Goal: Task Accomplishment & Management: Manage account settings

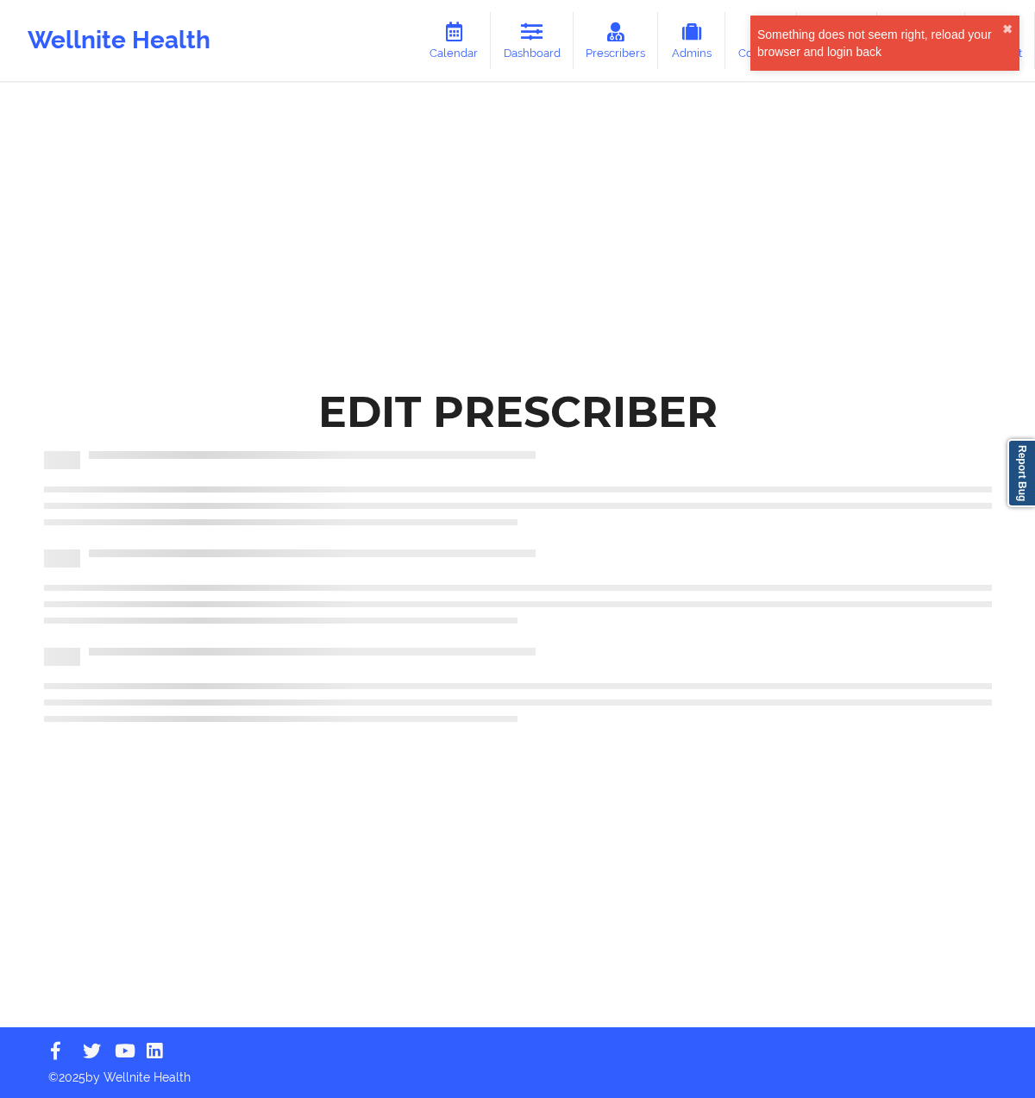
click at [554, 344] on div "Edit Prescriber" at bounding box center [518, 513] width 996 height 1027
click at [543, 33] on icon at bounding box center [532, 31] width 22 height 19
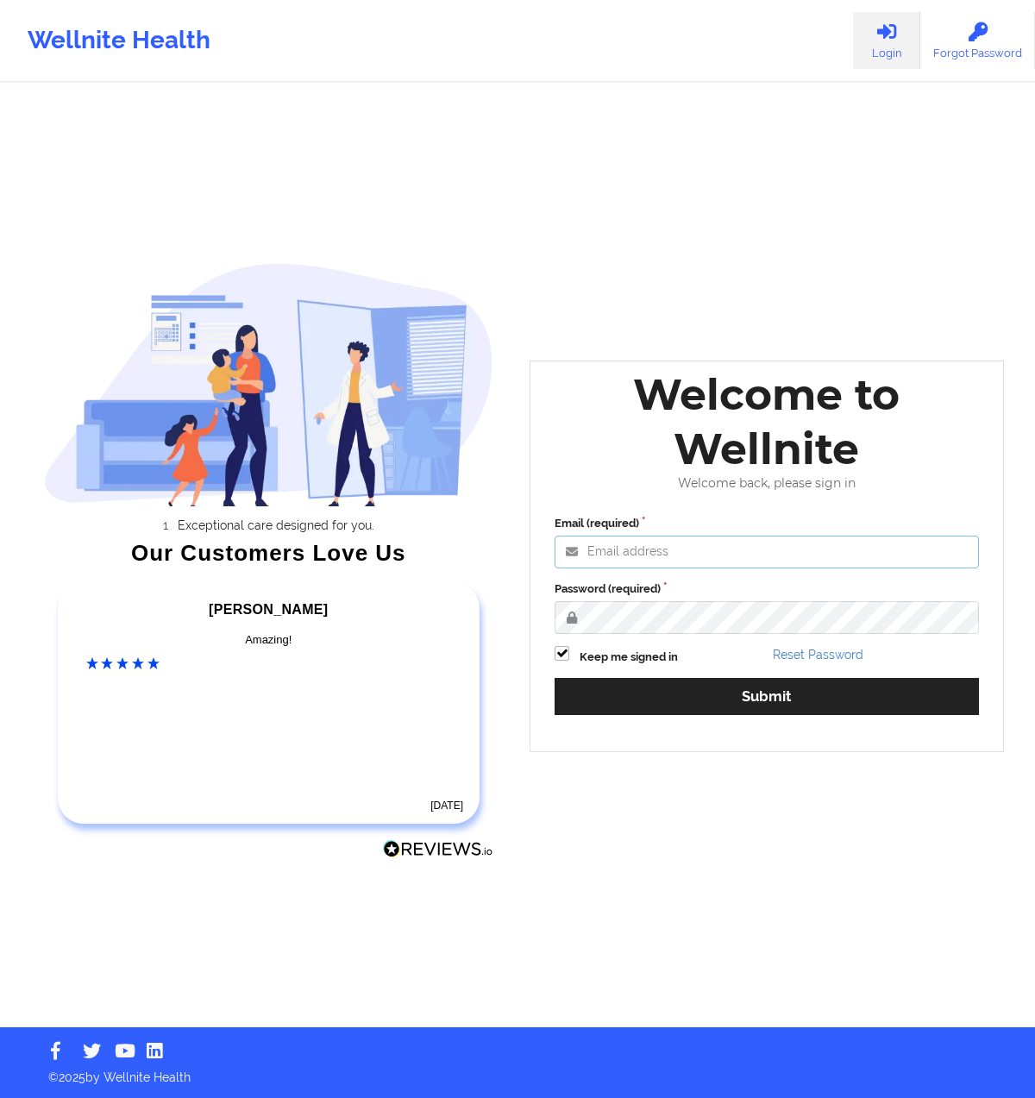
click at [647, 554] on input "Email (required)" at bounding box center [767, 552] width 424 height 33
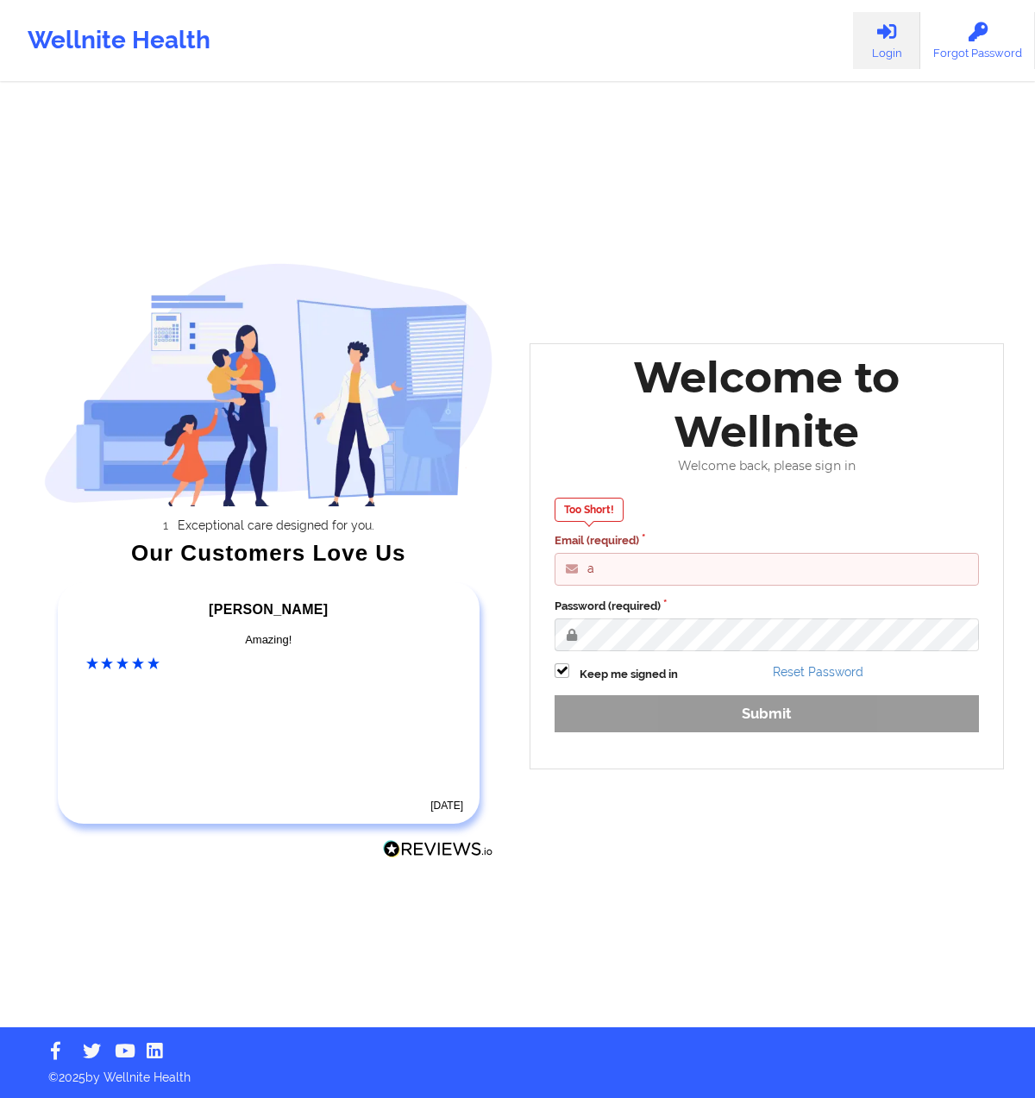
type input "anabelle_gerhold85@example.com"
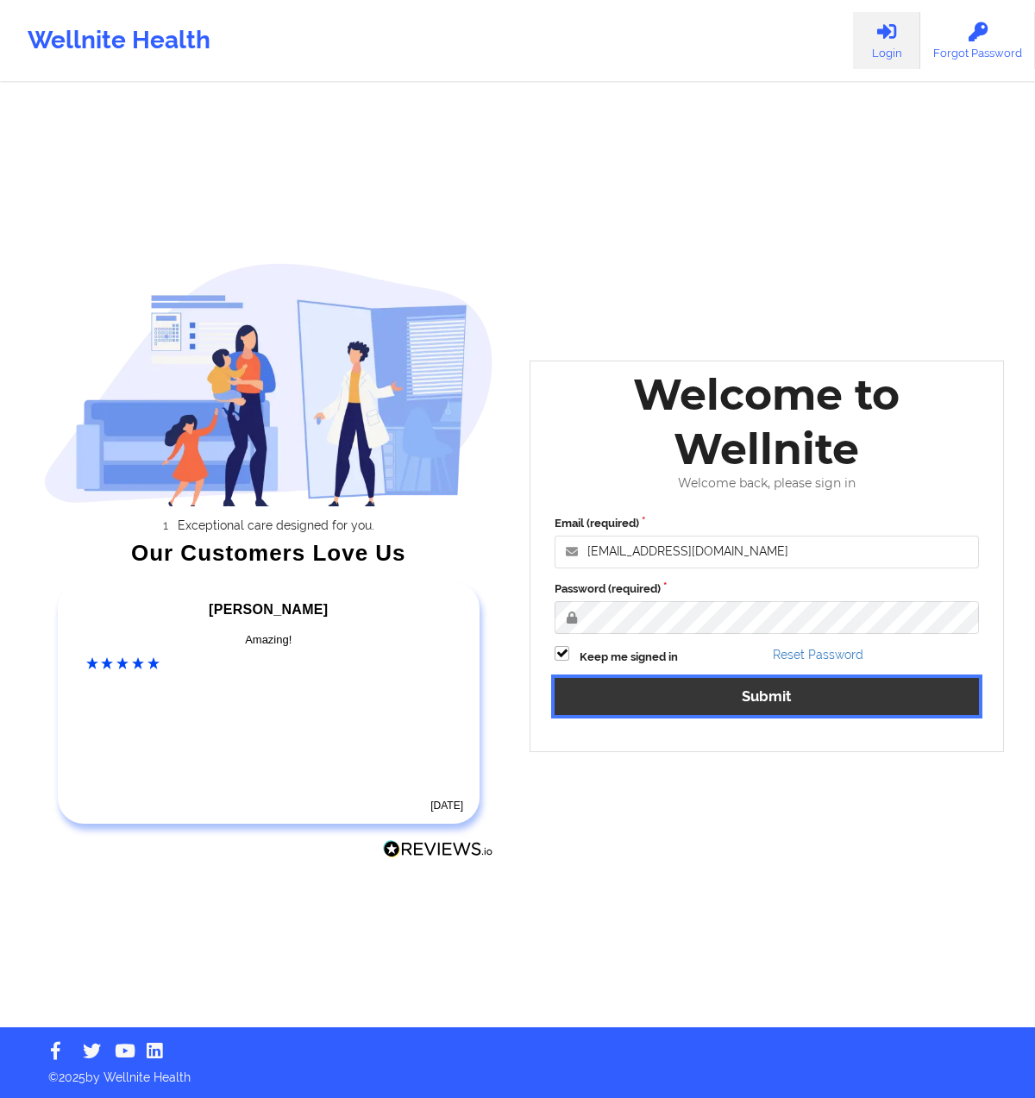
click at [659, 692] on button "Submit" at bounding box center [767, 696] width 424 height 37
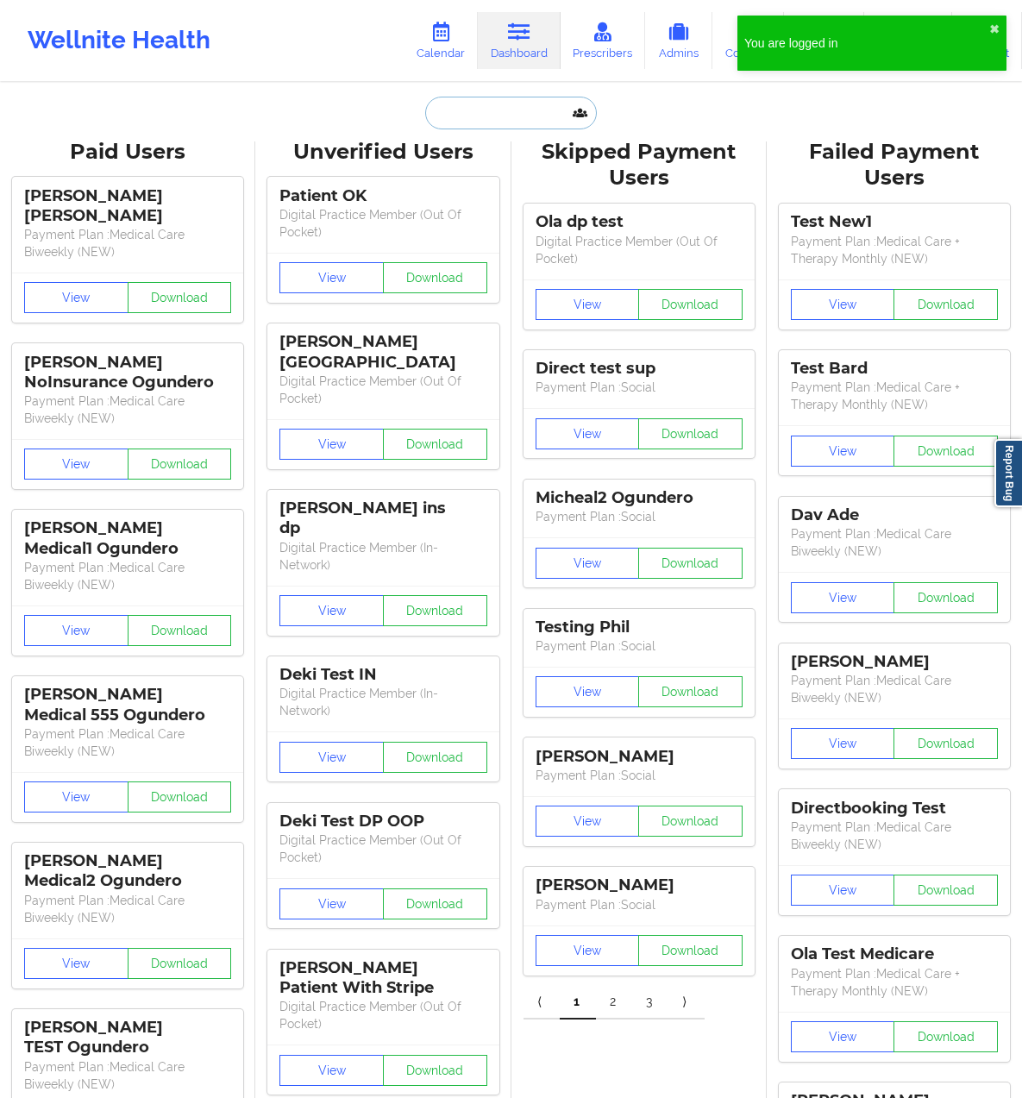
click at [478, 103] on input "text" at bounding box center [510, 113] width 171 height 33
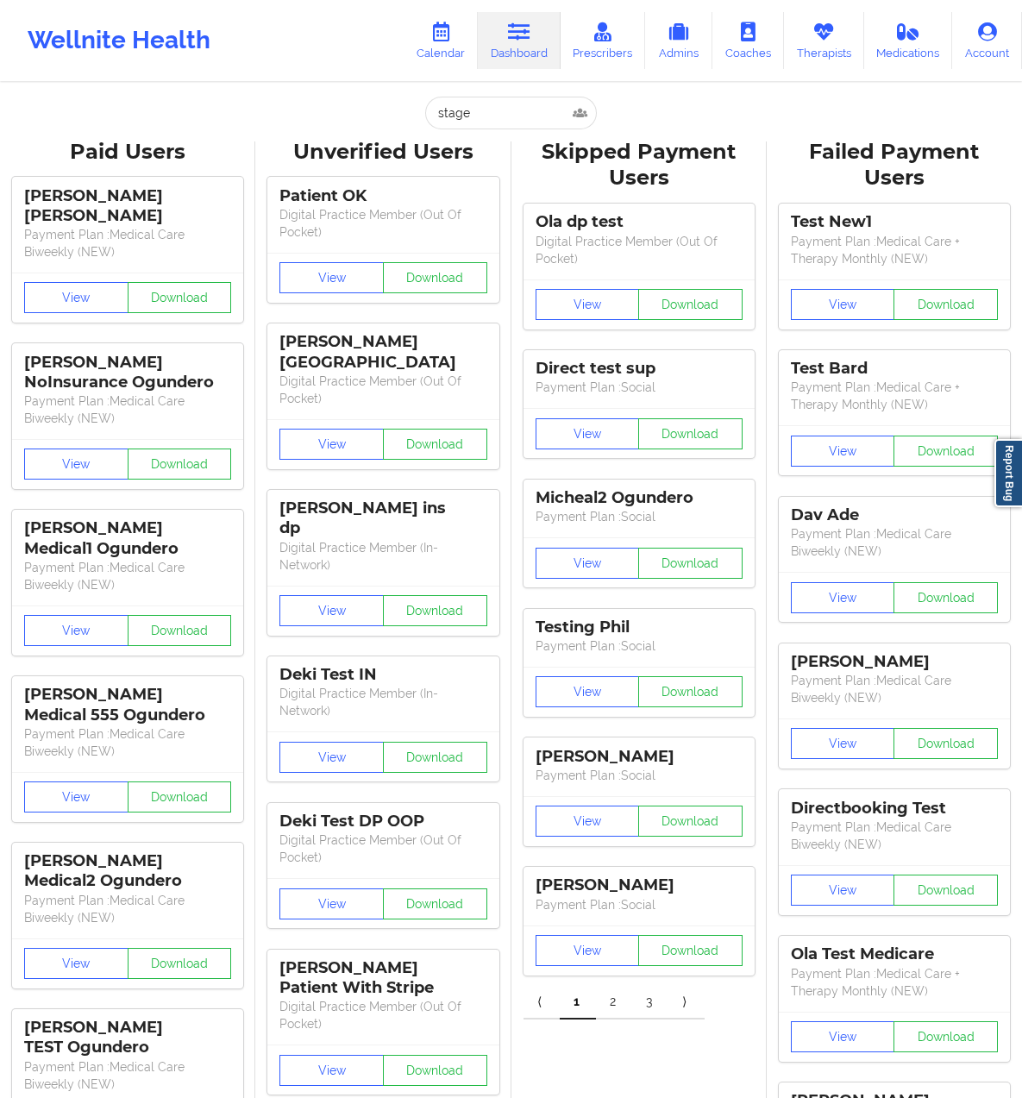
click at [506, 108] on input "stage" at bounding box center [510, 113] width 171 height 33
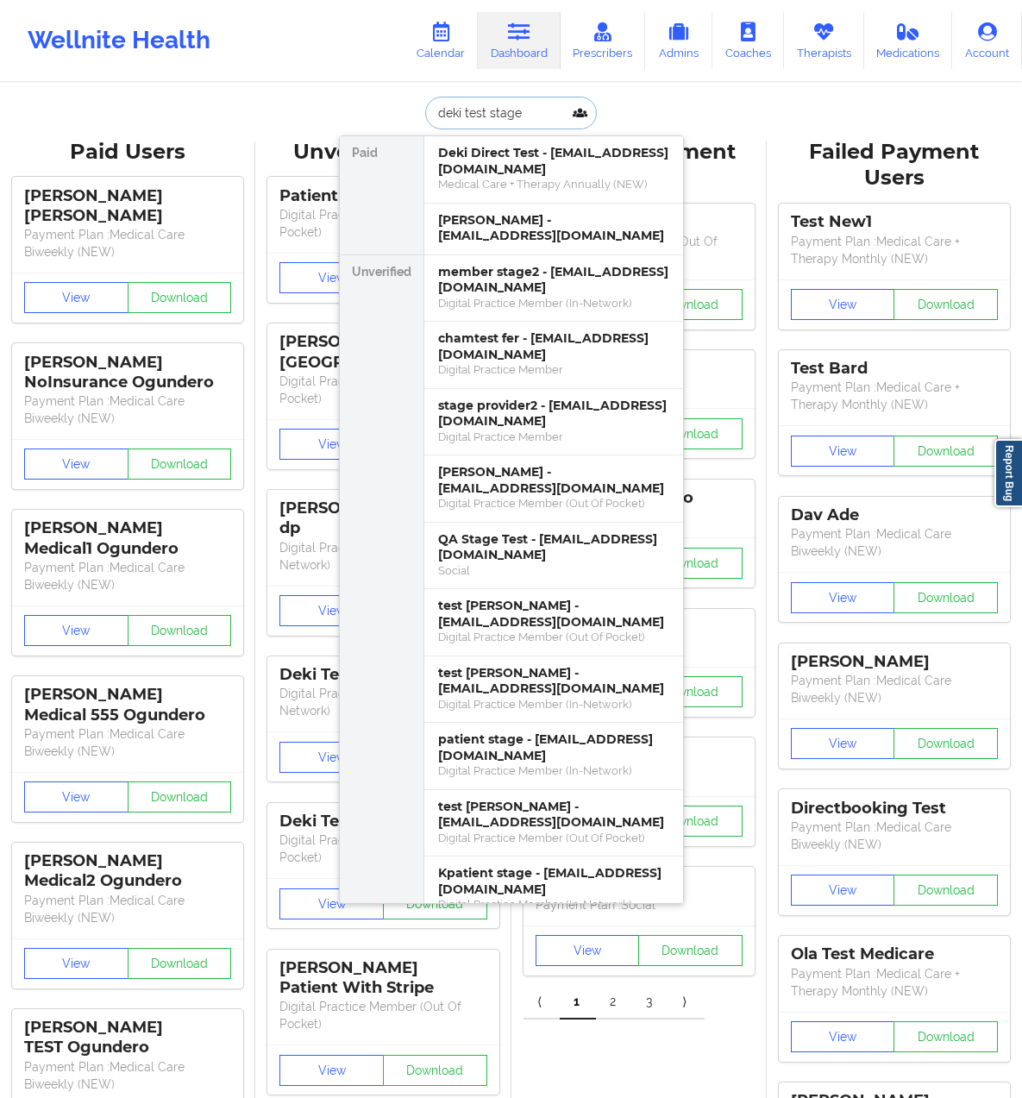
type input "deki test stage"
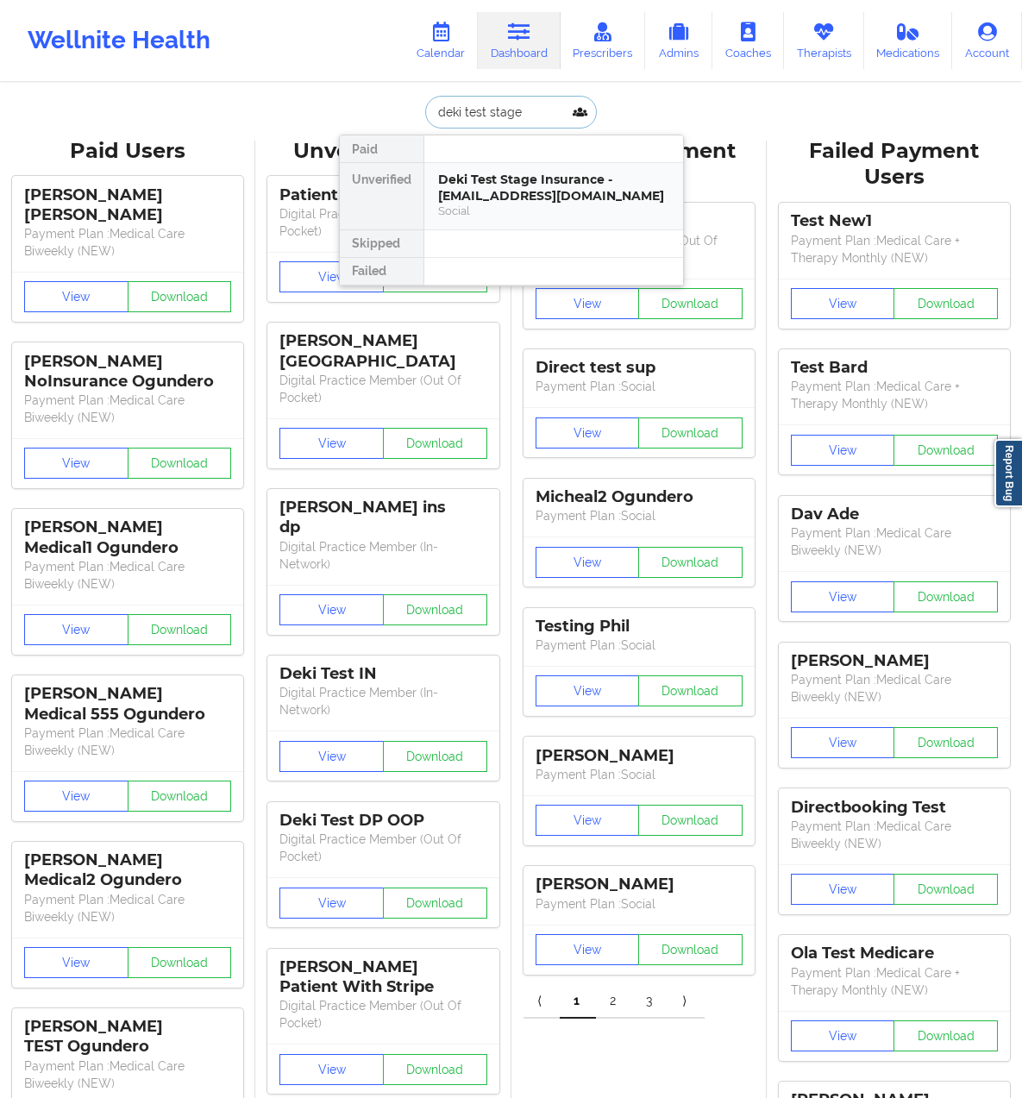
click at [477, 195] on div "Deki Test Stage Insurance - dekictestin@wellnite.com" at bounding box center [553, 188] width 231 height 32
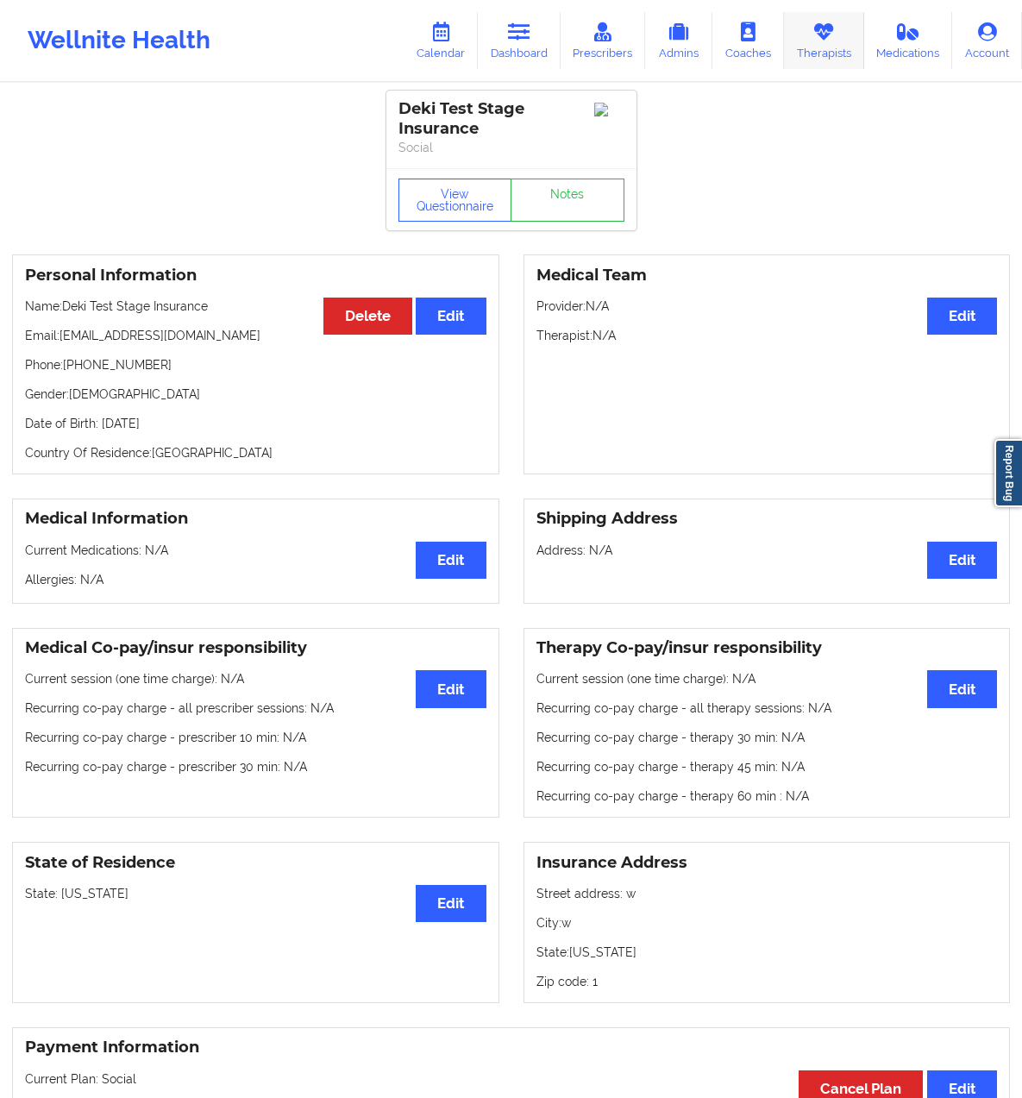
click at [826, 47] on link "Therapists" at bounding box center [824, 40] width 80 height 57
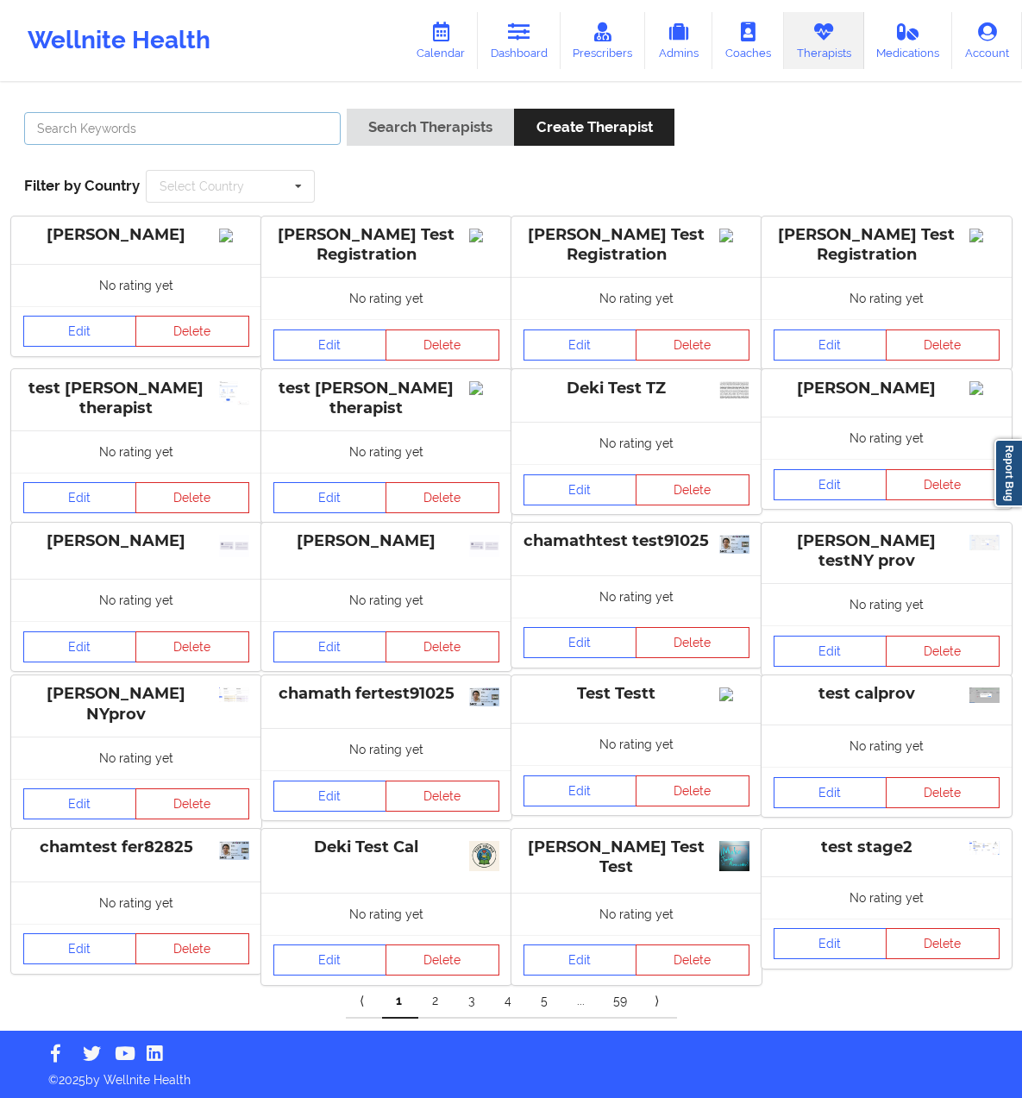
click at [223, 134] on input "text" at bounding box center [182, 128] width 317 height 33
type input "f"
type input "deki test stage"
click at [347, 109] on button "Search Therapists" at bounding box center [430, 127] width 167 height 37
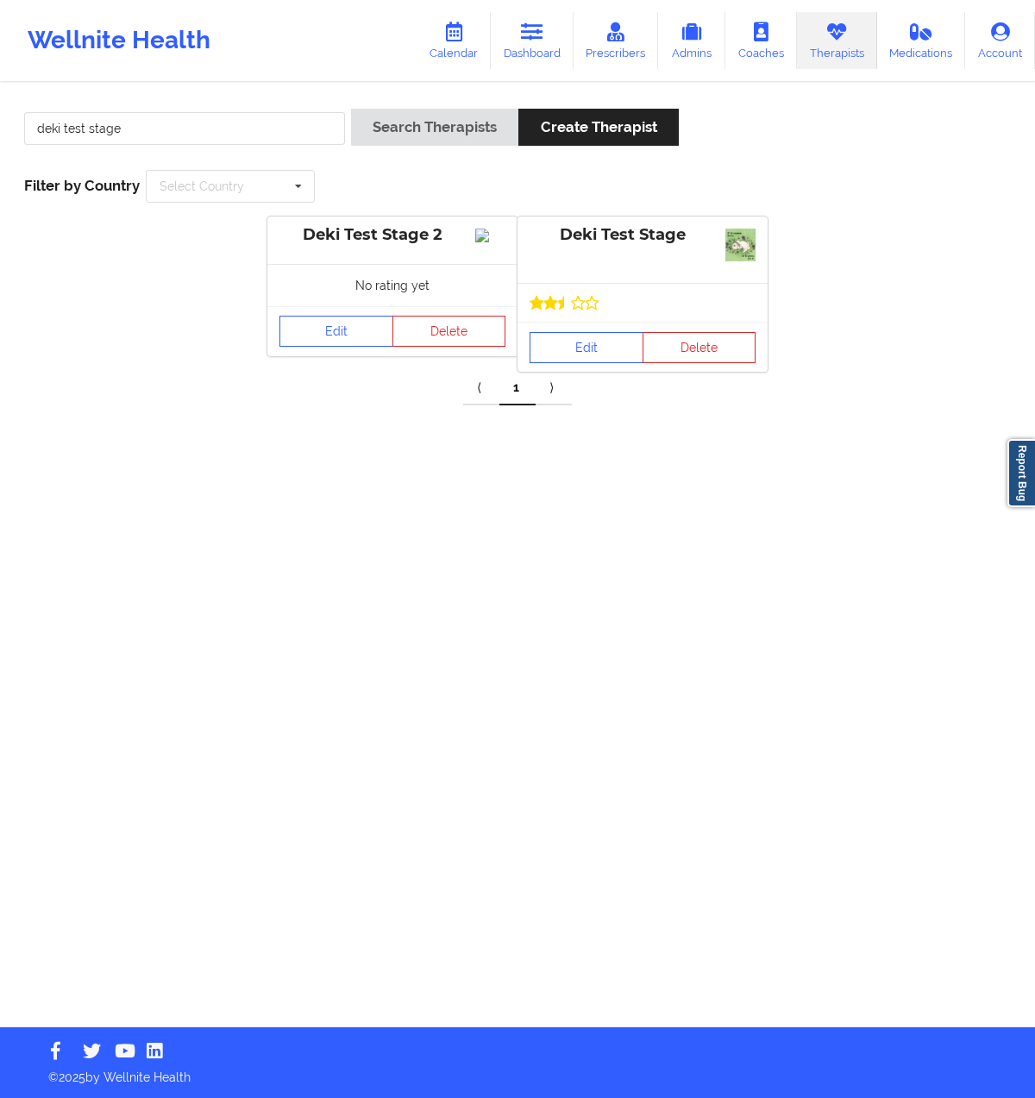
drag, startPoint x: 622, startPoint y: 261, endPoint x: 612, endPoint y: 297, distance: 36.9
click at [622, 262] on div "Deki Test Stage" at bounding box center [643, 250] width 250 height 66
click at [600, 358] on link "Edit" at bounding box center [587, 347] width 114 height 31
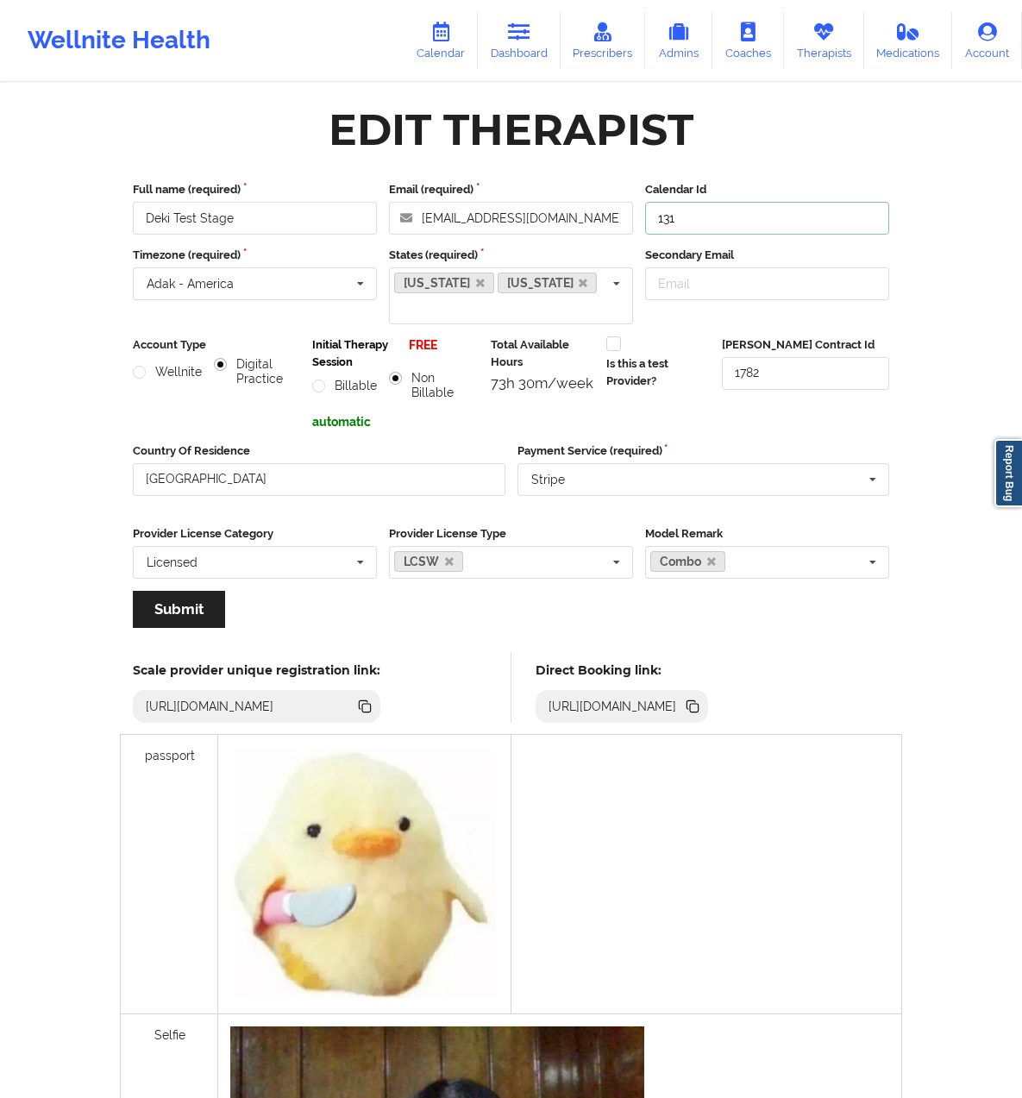
click at [756, 215] on input "131" at bounding box center [767, 218] width 244 height 33
click at [212, 292] on input "text" at bounding box center [256, 283] width 242 height 31
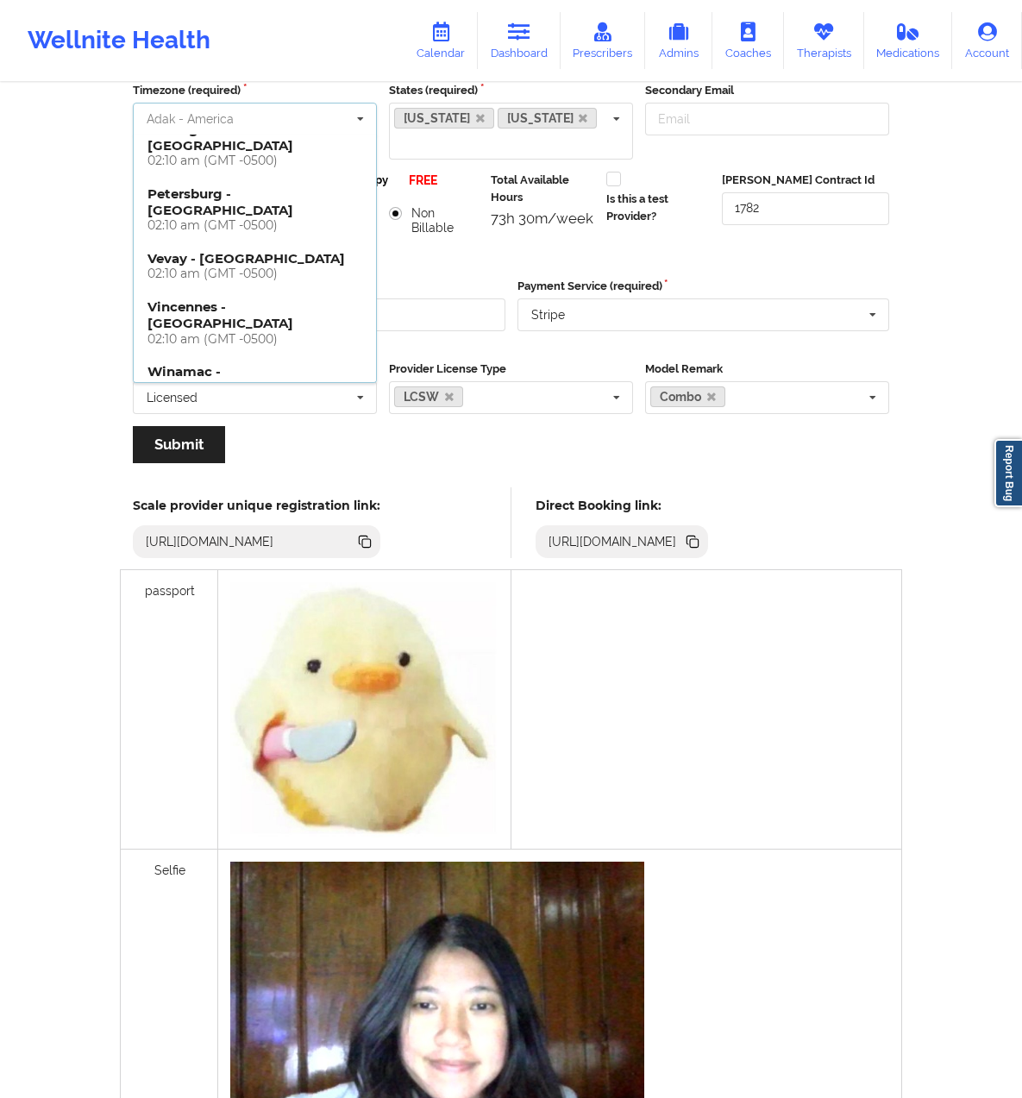
scroll to position [1094, 0]
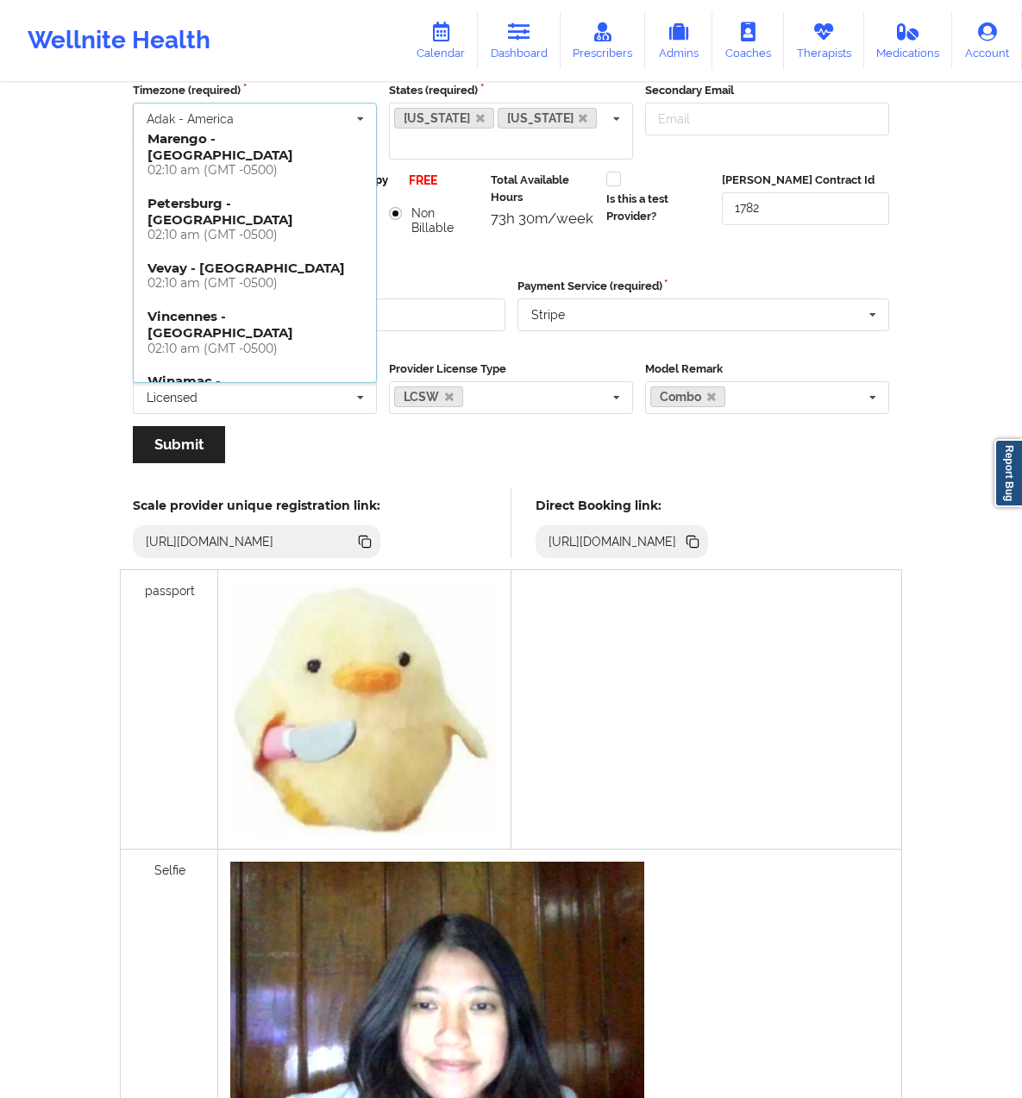
click at [149, 600] on div "02:10 am (GMT -0500)" at bounding box center [255, 607] width 215 height 15
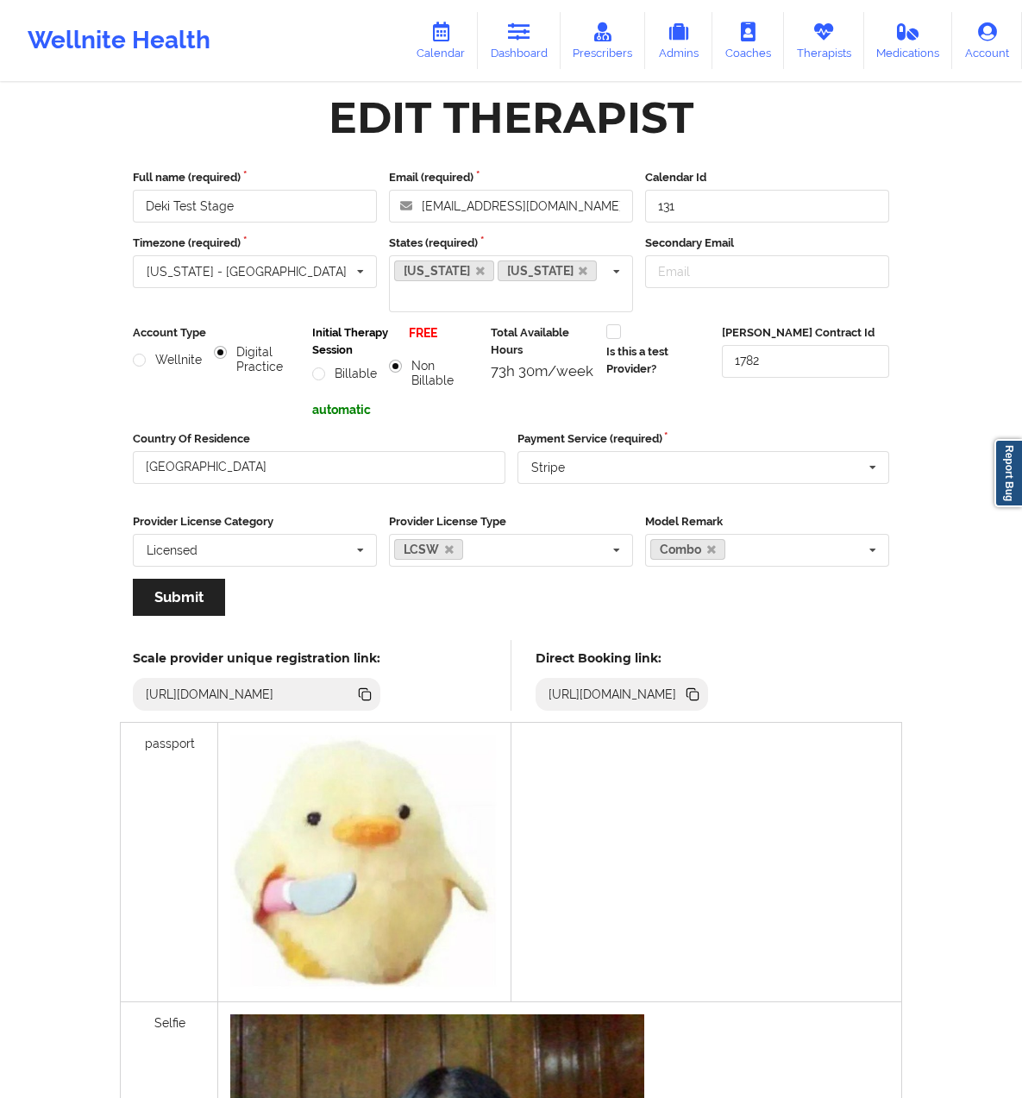
scroll to position [0, 0]
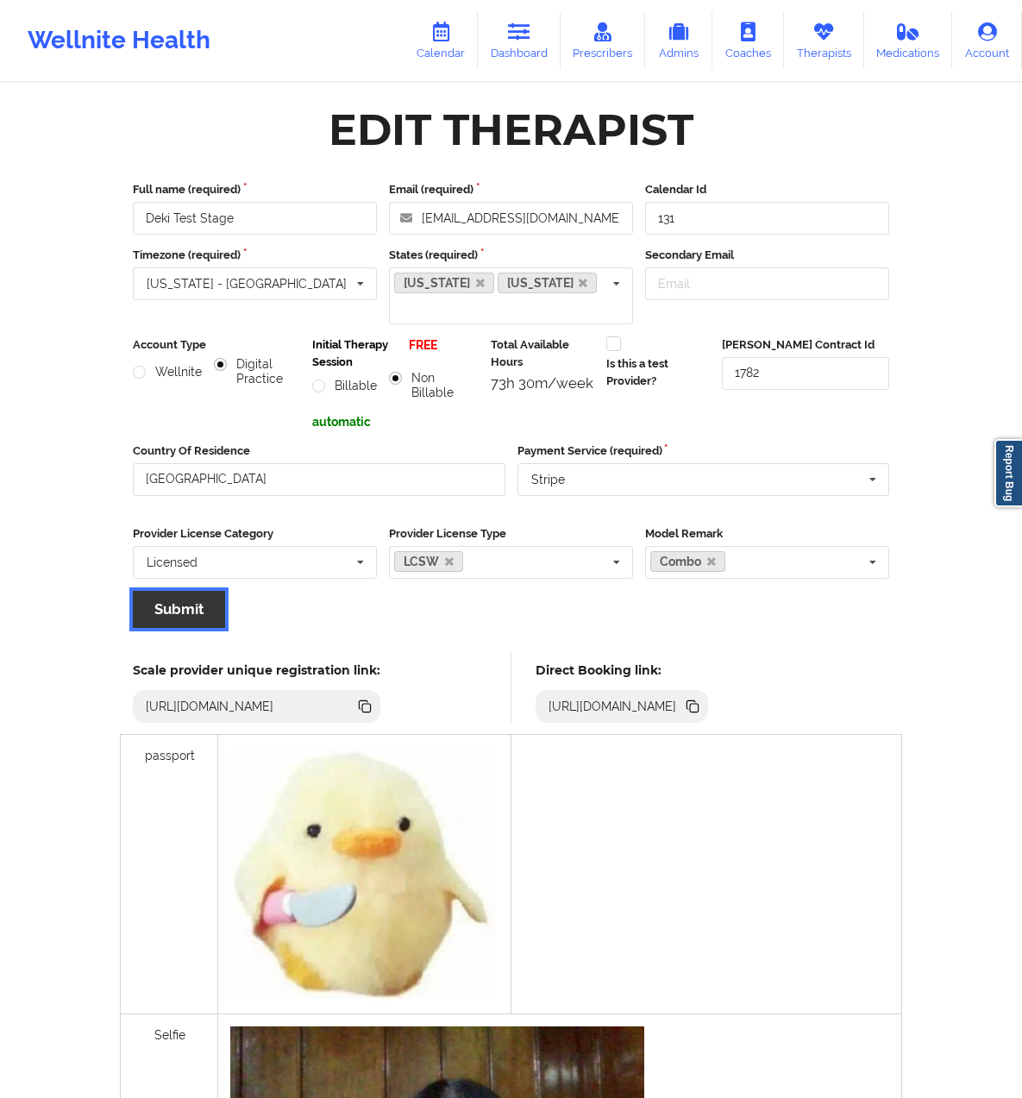
click at [133, 591] on button "Submit" at bounding box center [179, 609] width 92 height 37
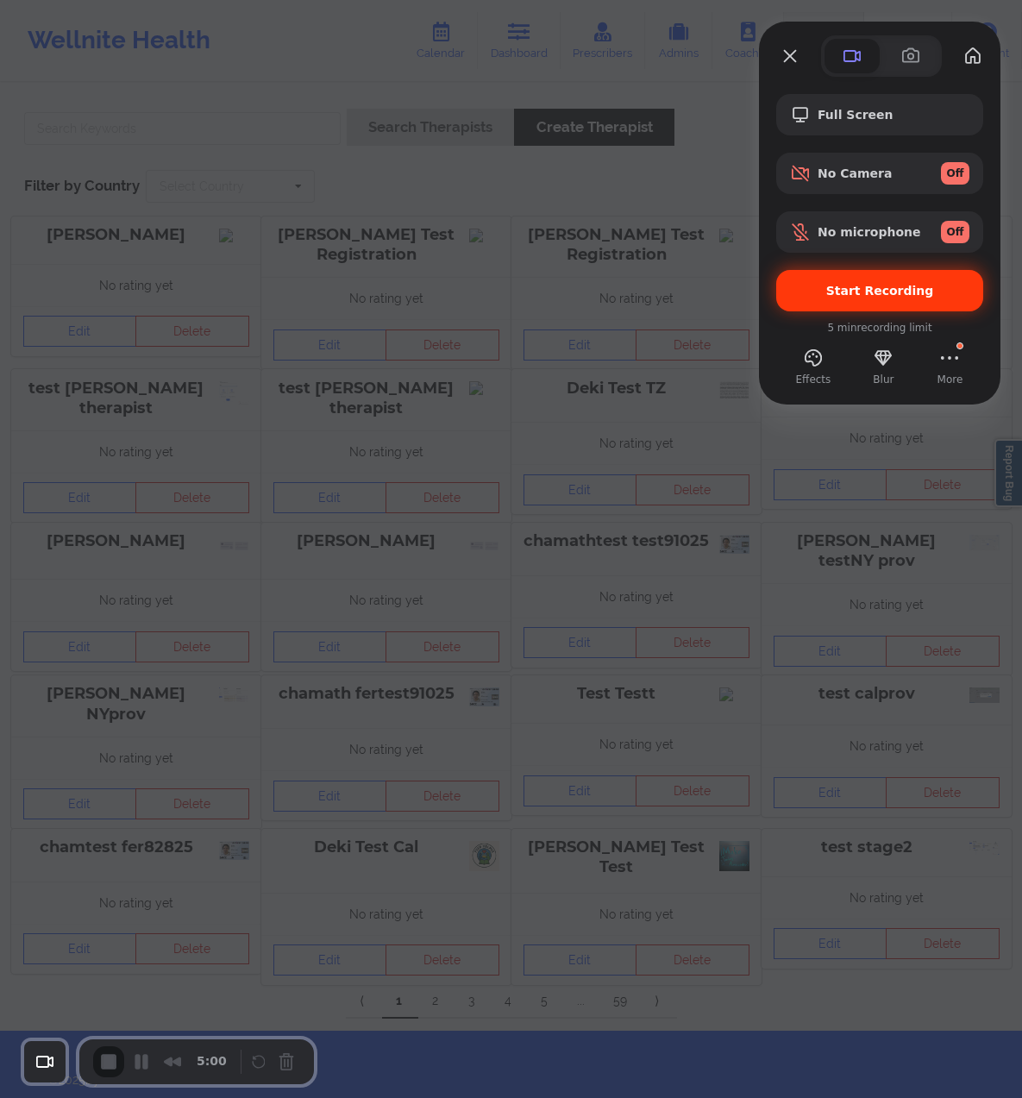
click at [857, 286] on span "Start Recording" at bounding box center [880, 291] width 108 height 14
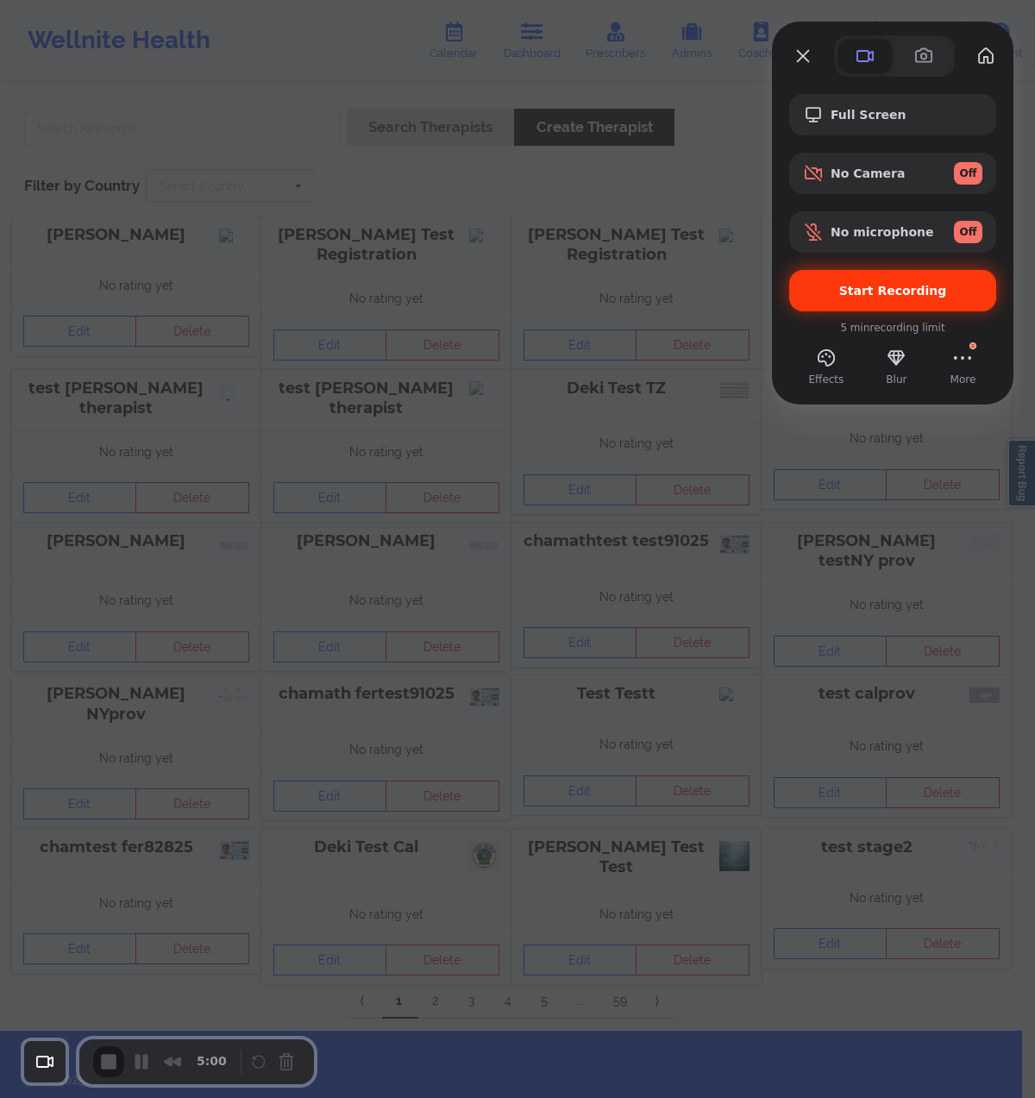
drag, startPoint x: 636, startPoint y: 344, endPoint x: 667, endPoint y: 254, distance: 95.8
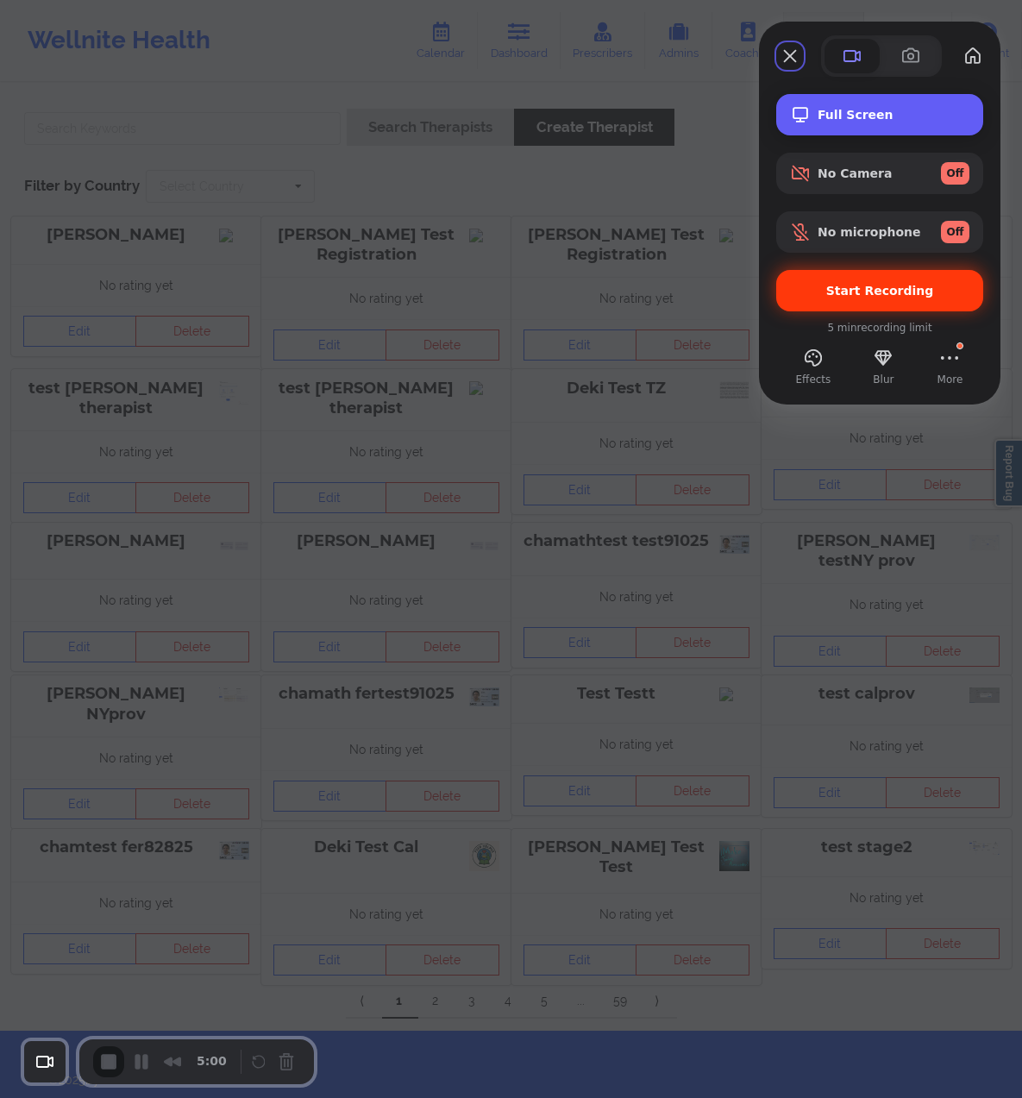
click at [856, 106] on div "Full Screen" at bounding box center [879, 114] width 207 height 41
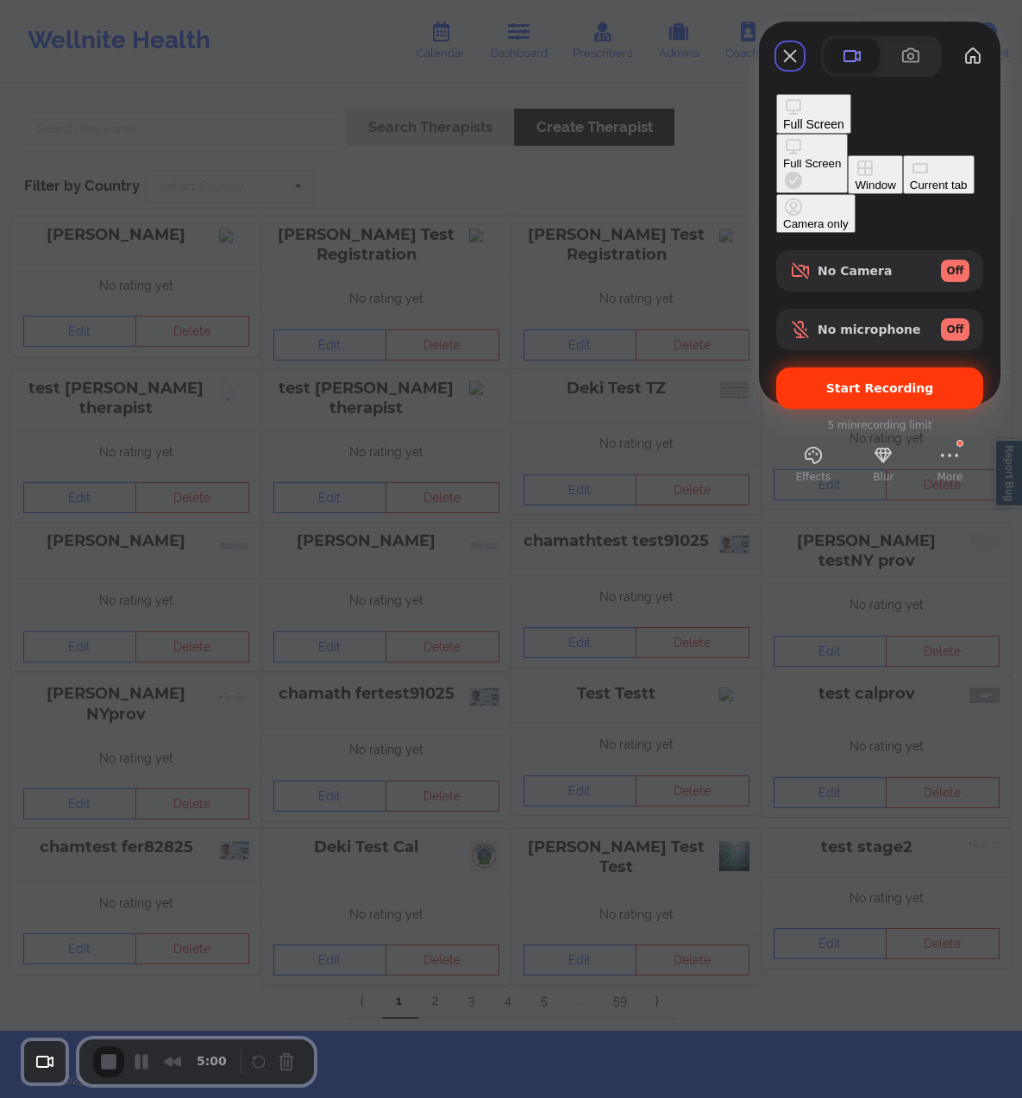
click at [783, 157] on div "Full Screen" at bounding box center [812, 163] width 58 height 13
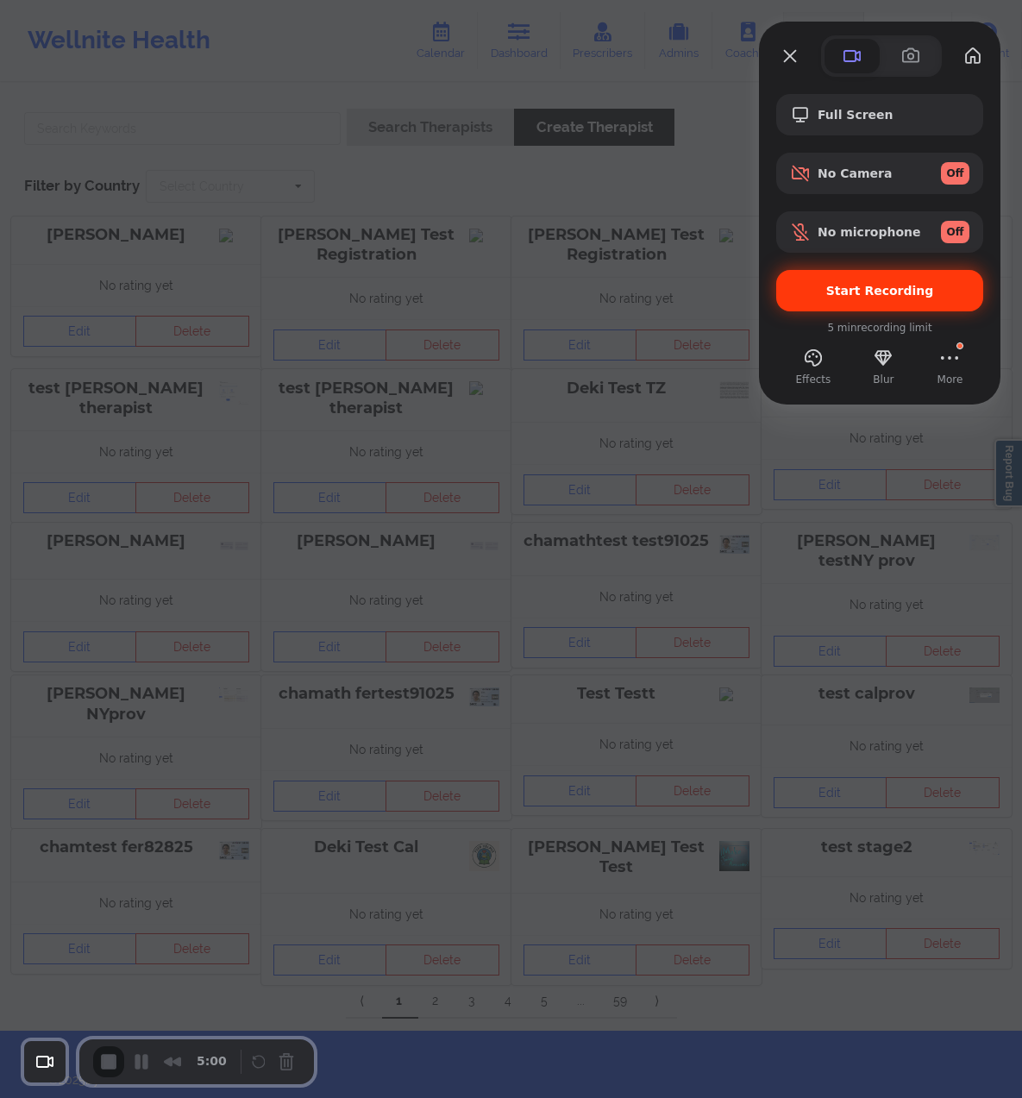
click at [856, 273] on div "Start Recording" at bounding box center [879, 290] width 207 height 41
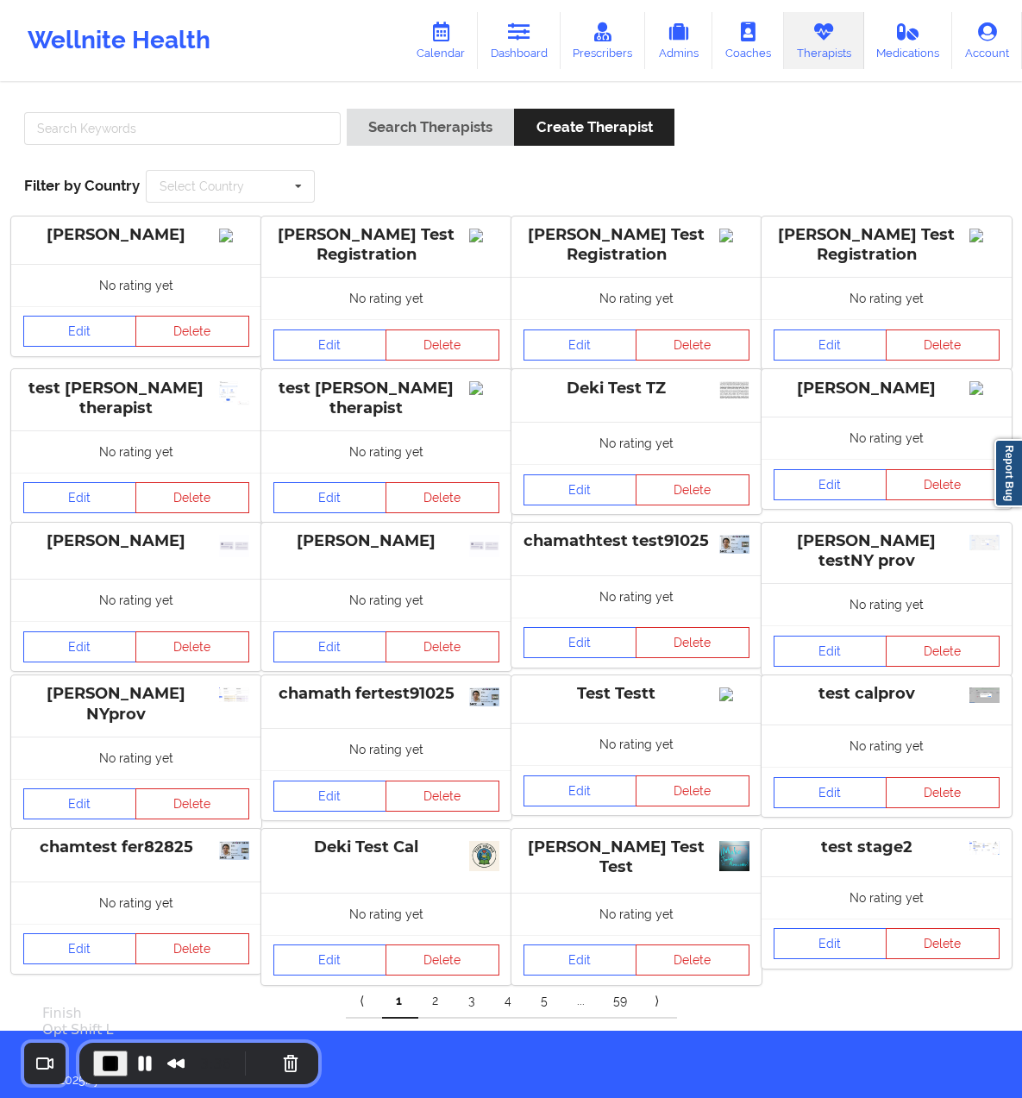
click at [118, 1056] on span "End Recording" at bounding box center [110, 1063] width 21 height 21
